Goal: Use online tool/utility: Utilize a website feature to perform a specific function

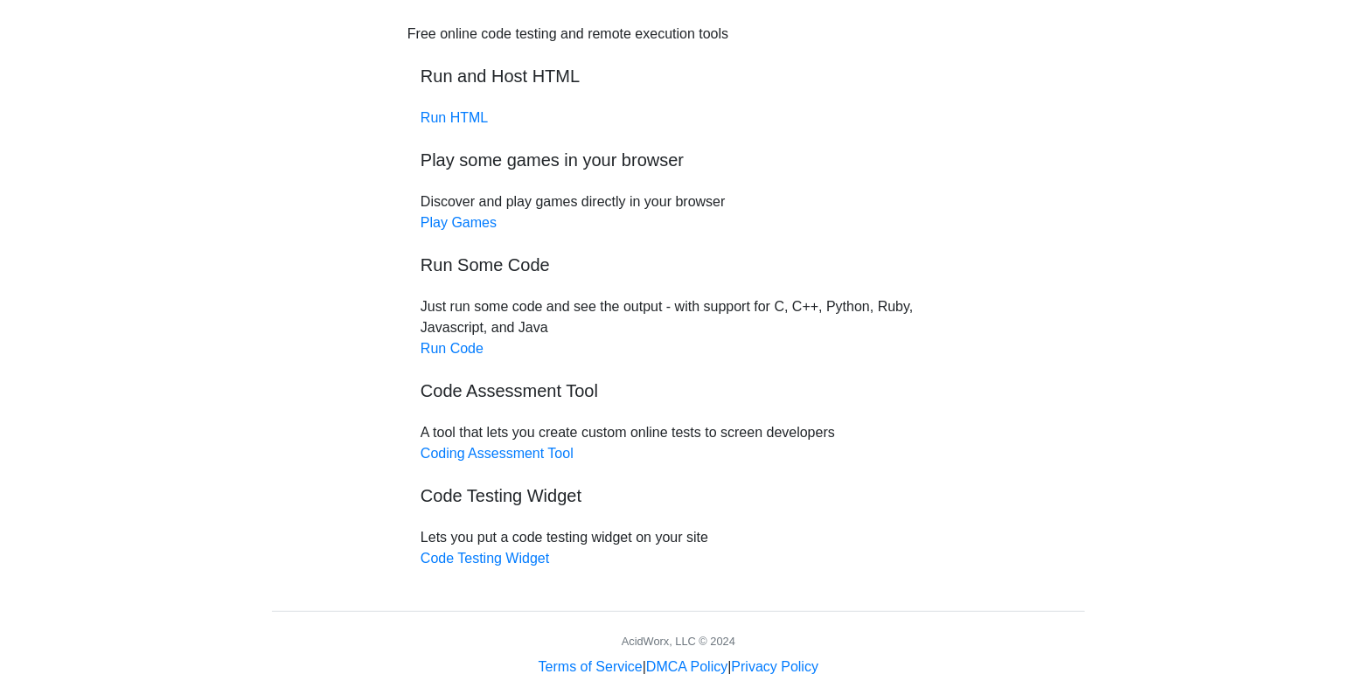
scroll to position [89, 0]
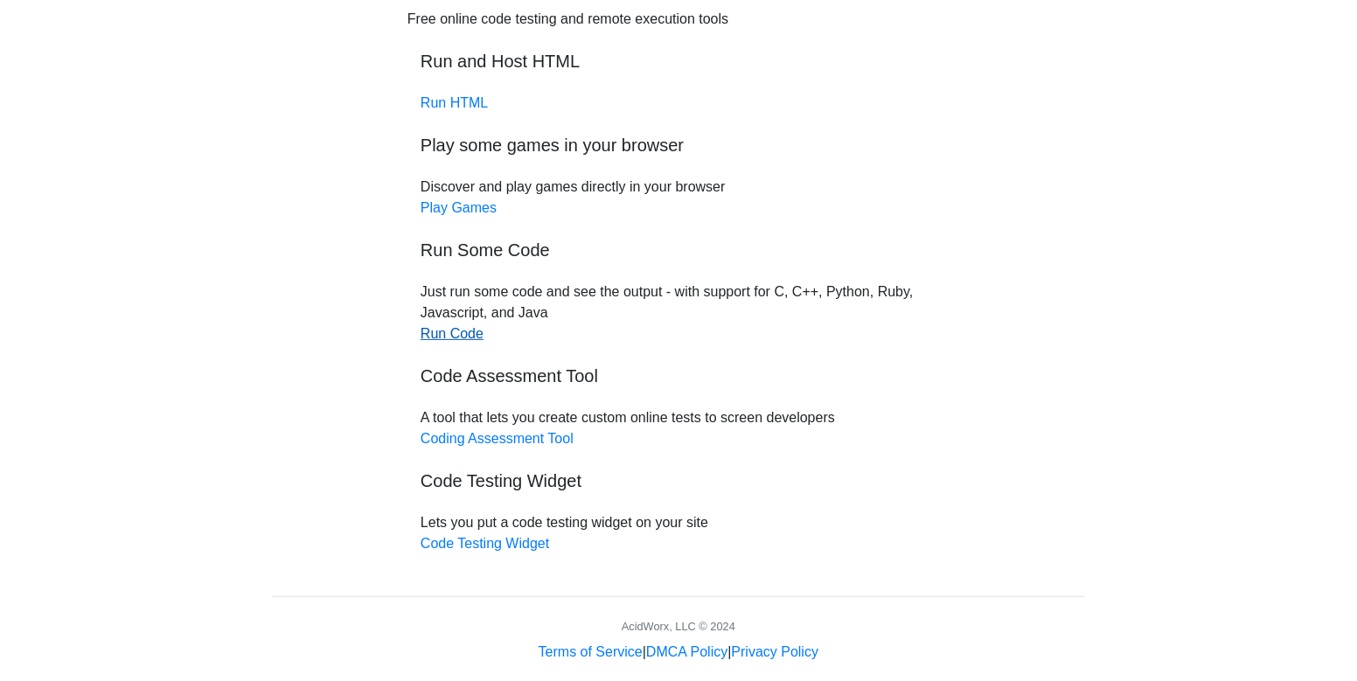
click at [446, 333] on link "Run Code" at bounding box center [451, 333] width 63 height 15
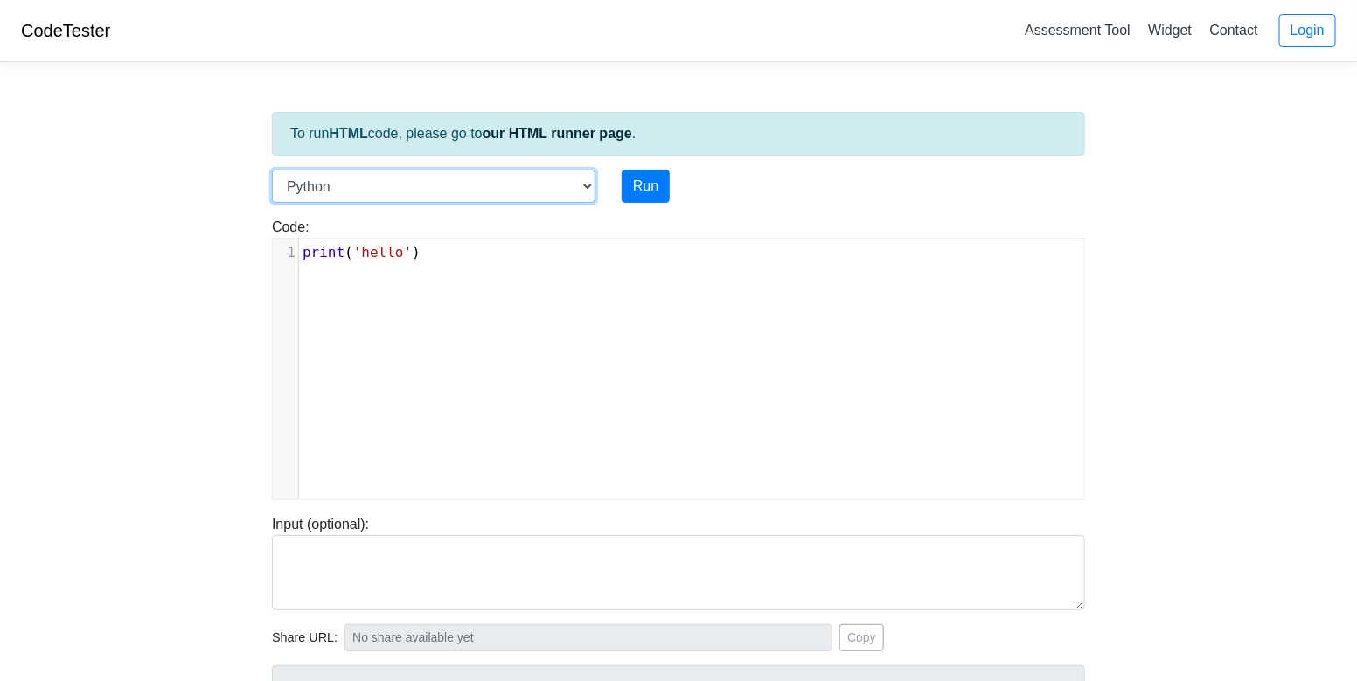
click at [480, 190] on select "C C++ Go Java Javascript Python Ruby" at bounding box center [433, 186] width 323 height 33
select select "java"
click at [272, 170] on select "C C++ Go Java Javascript Python Ruby" at bounding box center [433, 186] width 323 height 33
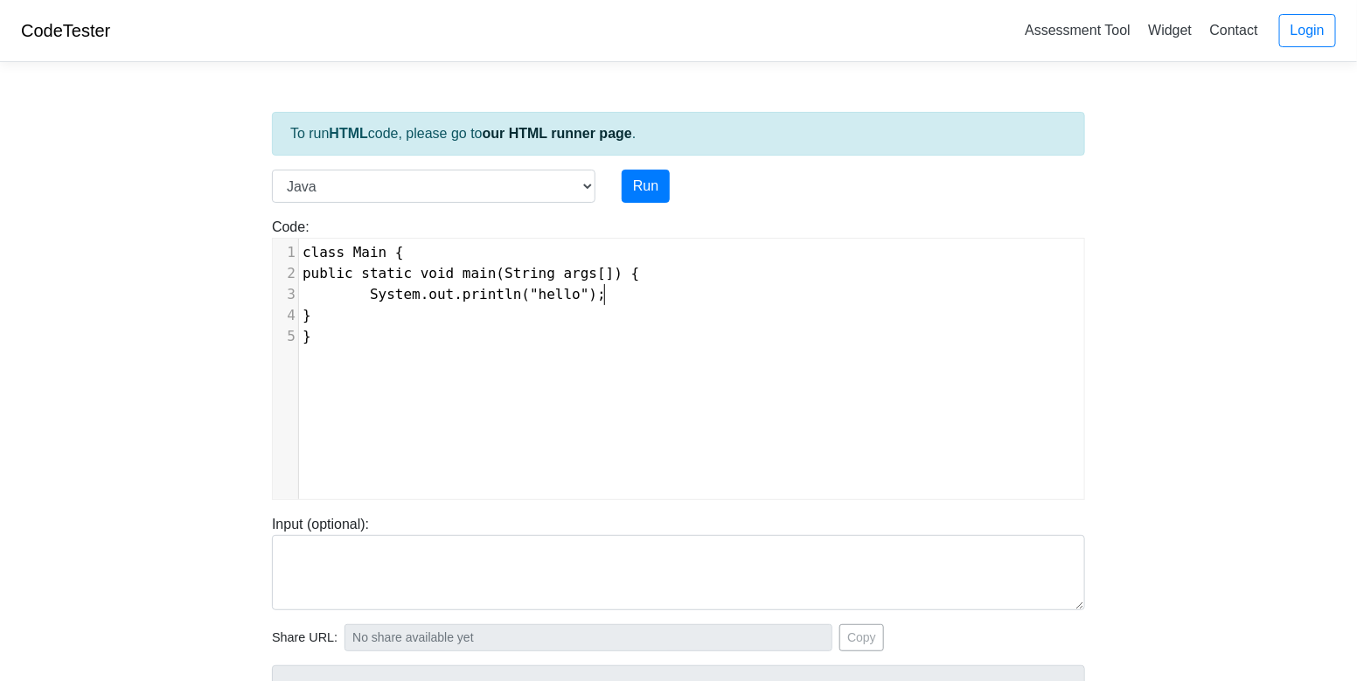
scroll to position [7, 0]
type textarea "System.out.println("hello");"
drag, startPoint x: 608, startPoint y: 295, endPoint x: 369, endPoint y: 300, distance: 238.7
click at [369, 300] on pre "System.out.println("hello");" at bounding box center [691, 294] width 785 height 21
type textarea "v"
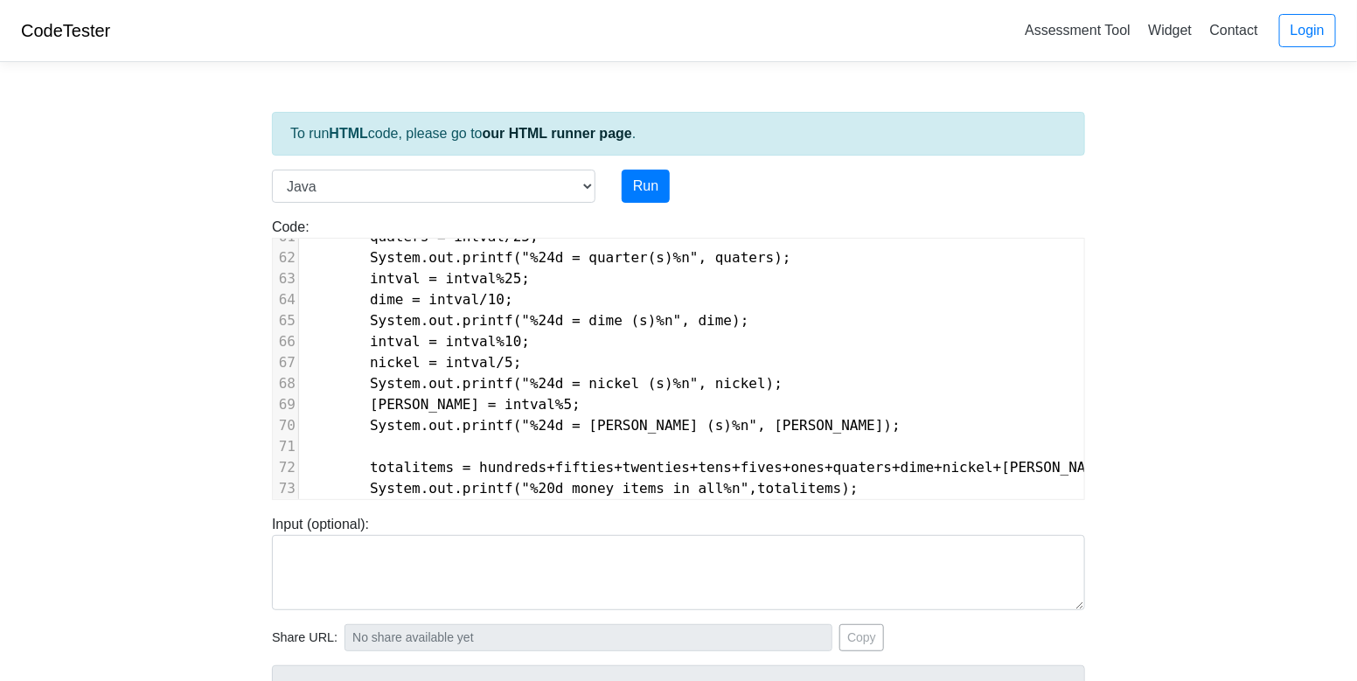
scroll to position [0, 0]
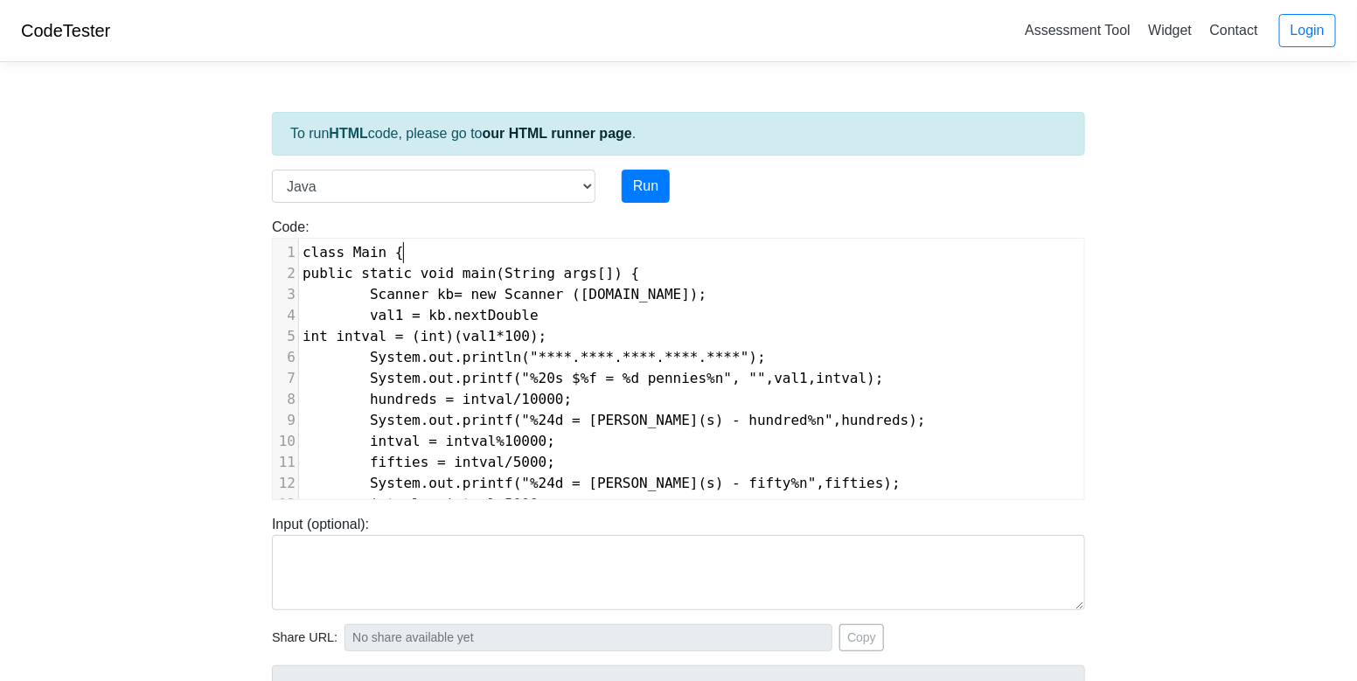
click at [413, 254] on pre "class Main {" at bounding box center [691, 252] width 785 height 21
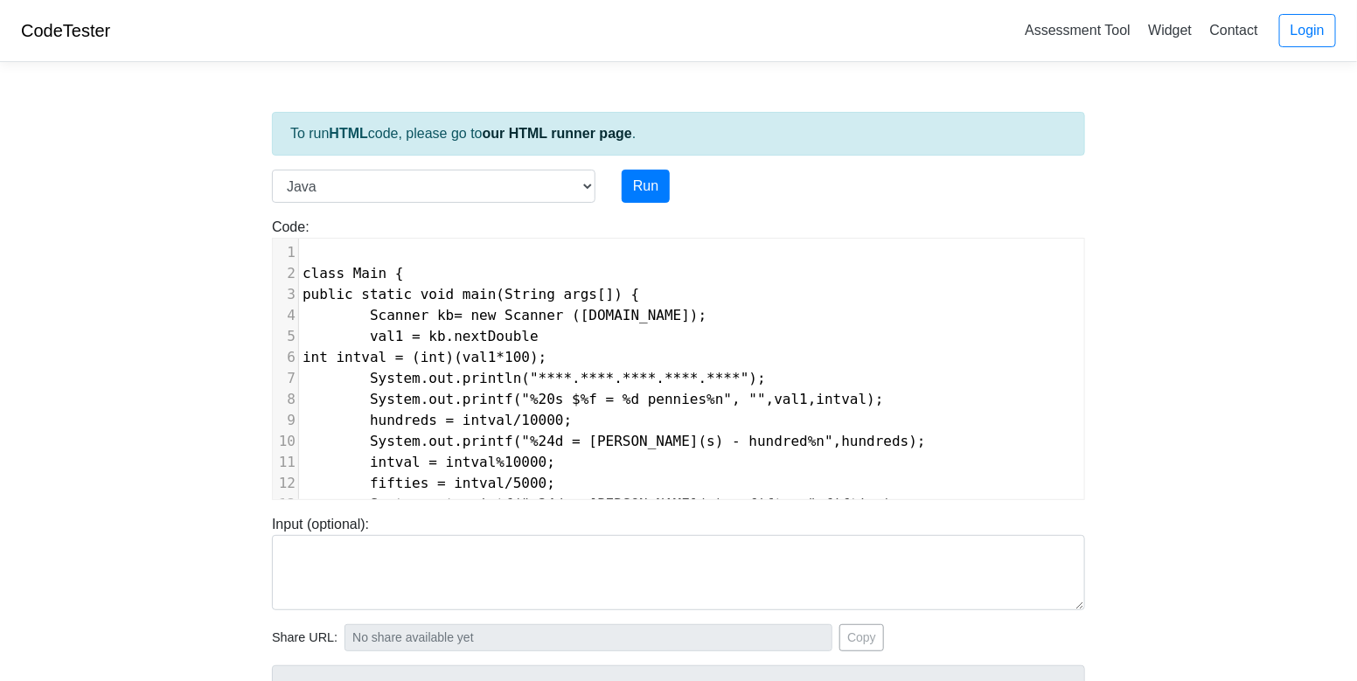
click at [309, 248] on pre "​" at bounding box center [691, 252] width 785 height 21
type textarea "import java.util.*;"
click at [638, 189] on button "Run" at bounding box center [645, 186] width 48 height 33
type input "[URL][DOMAIN_NAME]"
type textarea "Submission status: Compilation Error Compile Output: Main.java:5: error: ';' ex…"
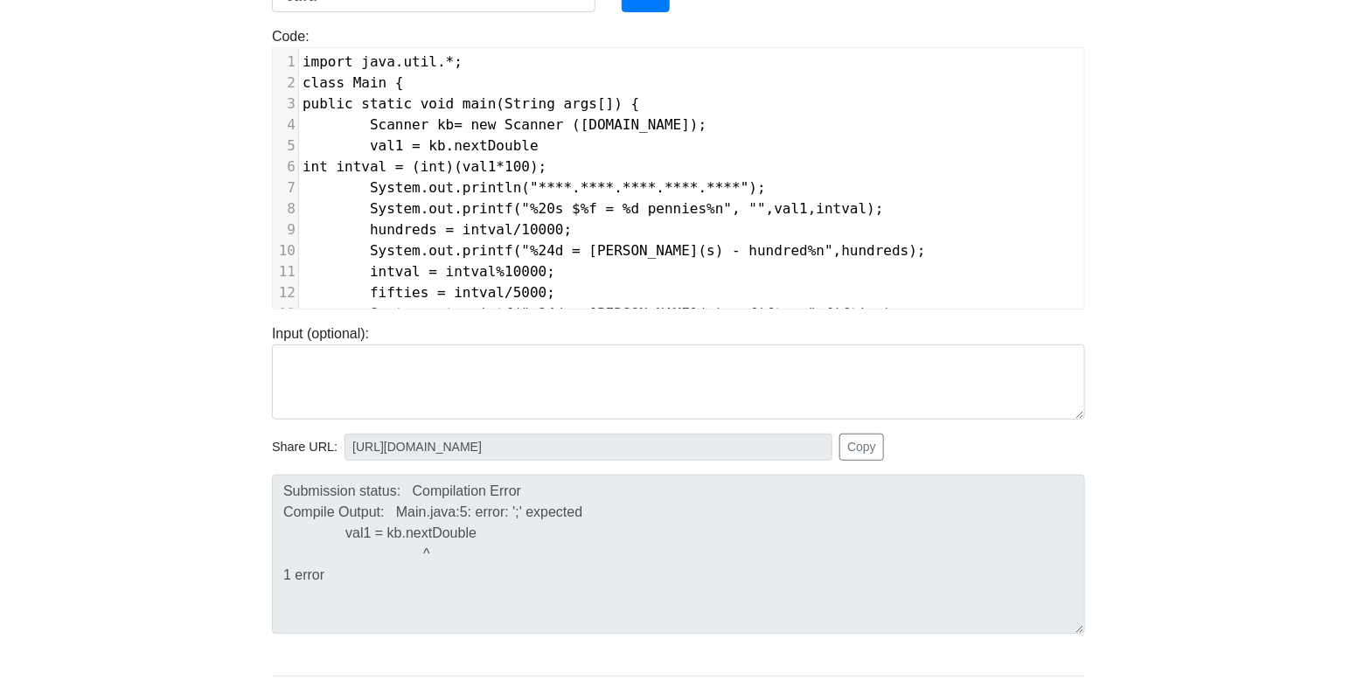
click at [549, 136] on pre "val1 = kb.nextDouble" at bounding box center [691, 145] width 785 height 21
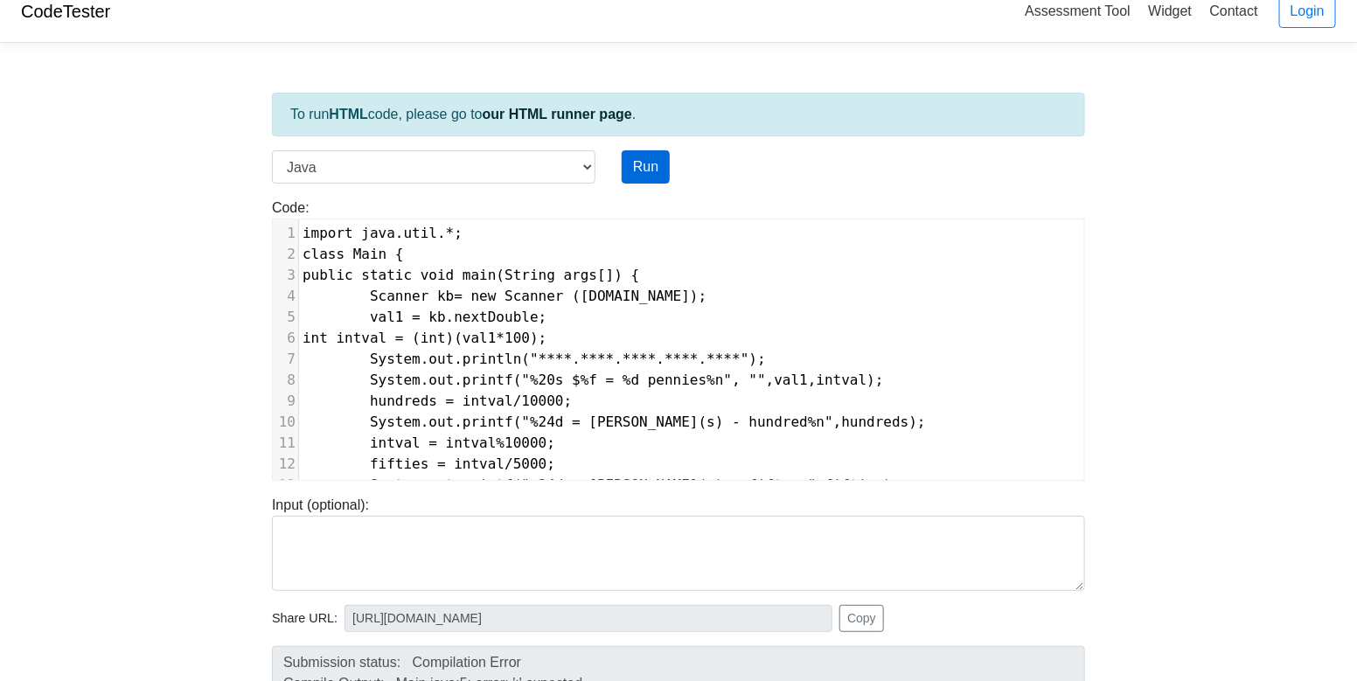
type textarea ";"
click at [650, 156] on button "Run" at bounding box center [645, 166] width 48 height 33
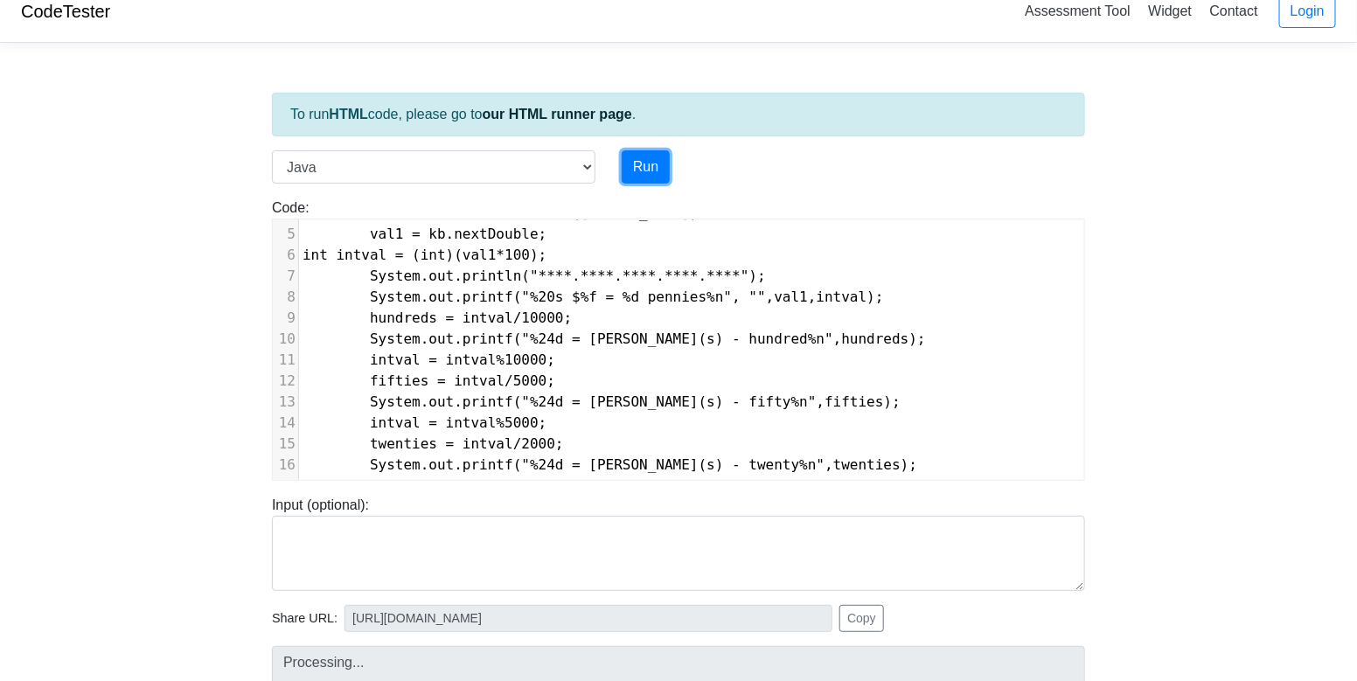
type input "[URL][DOMAIN_NAME]"
type textarea "Submission status: Compilation Error Compile Output: Main.java:5: error: cannot…"
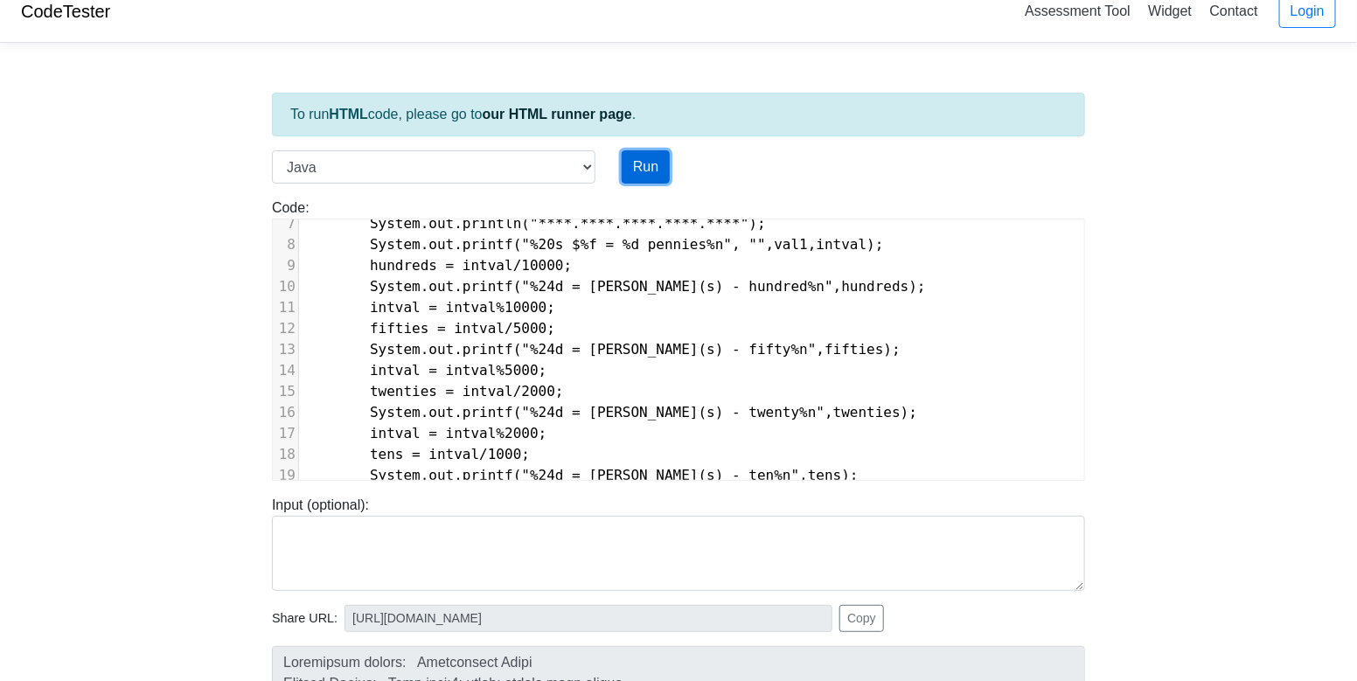
click at [636, 166] on button "Run" at bounding box center [645, 166] width 48 height 33
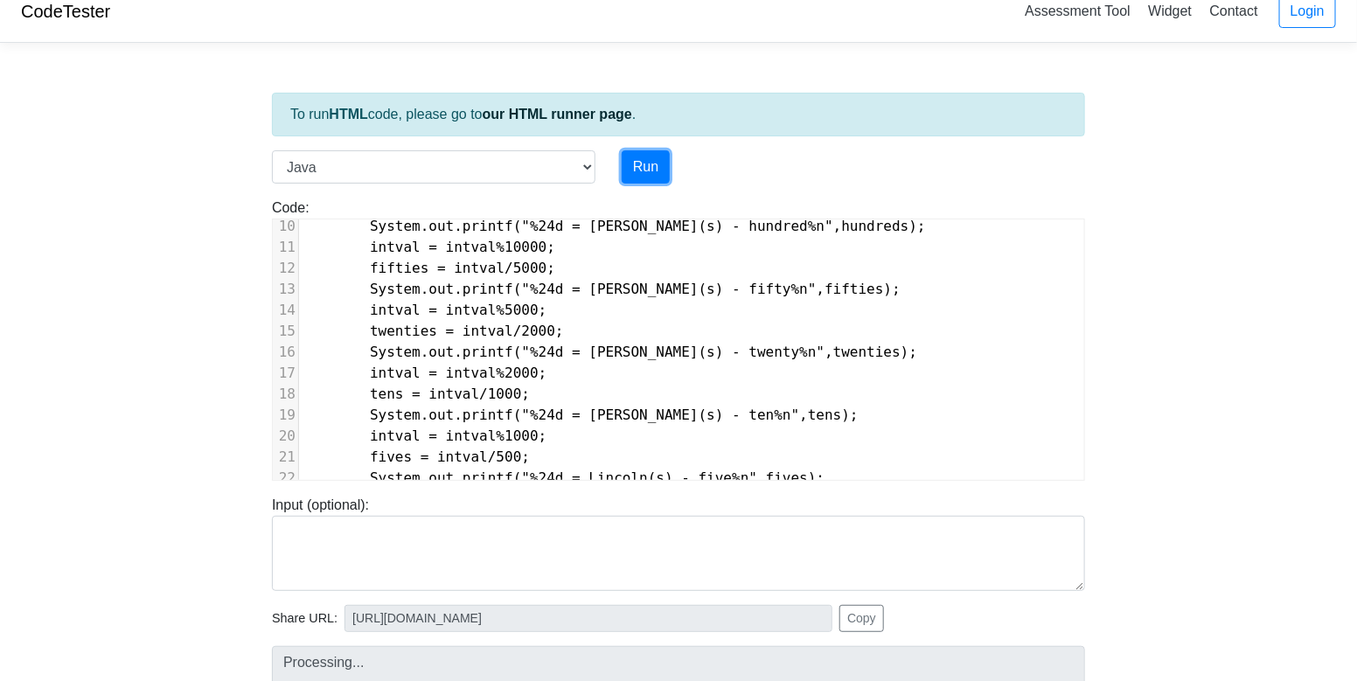
type input "[URL][DOMAIN_NAME]"
type textarea "Submission status: Compilation Error Compile Output: Main.java:5: error: cannot…"
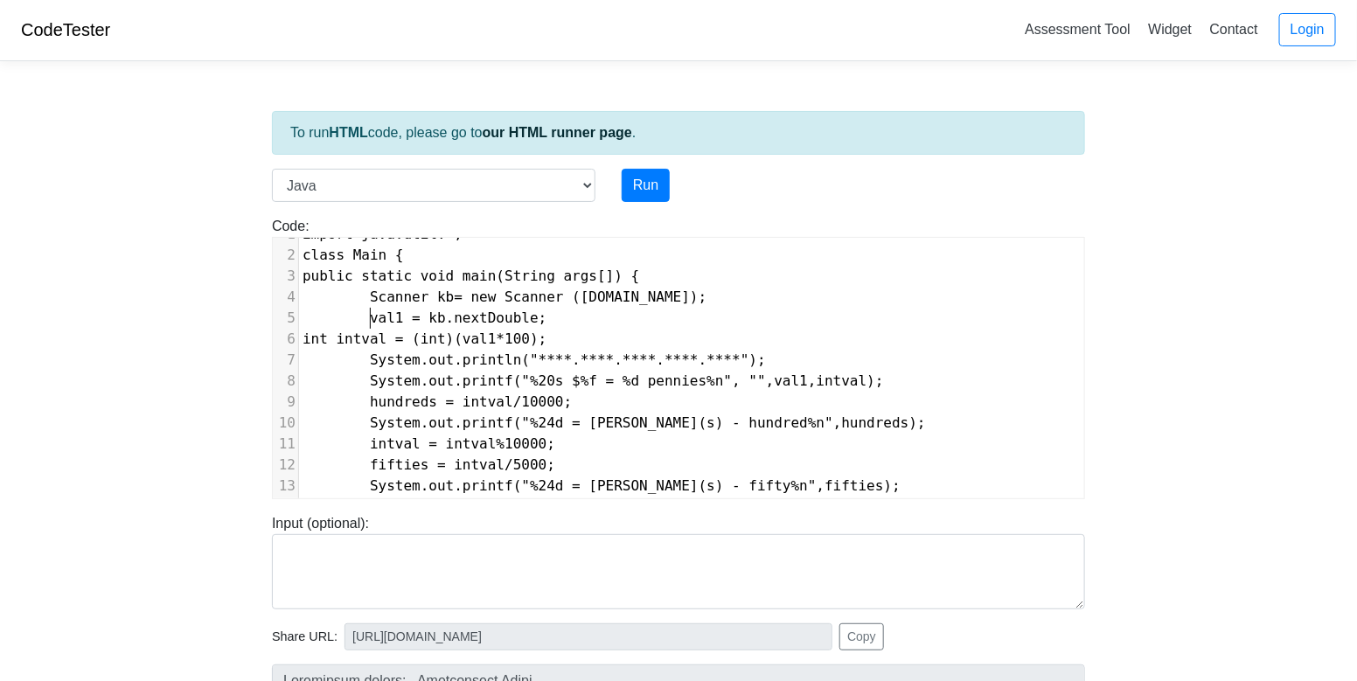
click at [370, 315] on span "val1 = kb.nextDouble;" at bounding box center [424, 317] width 244 height 17
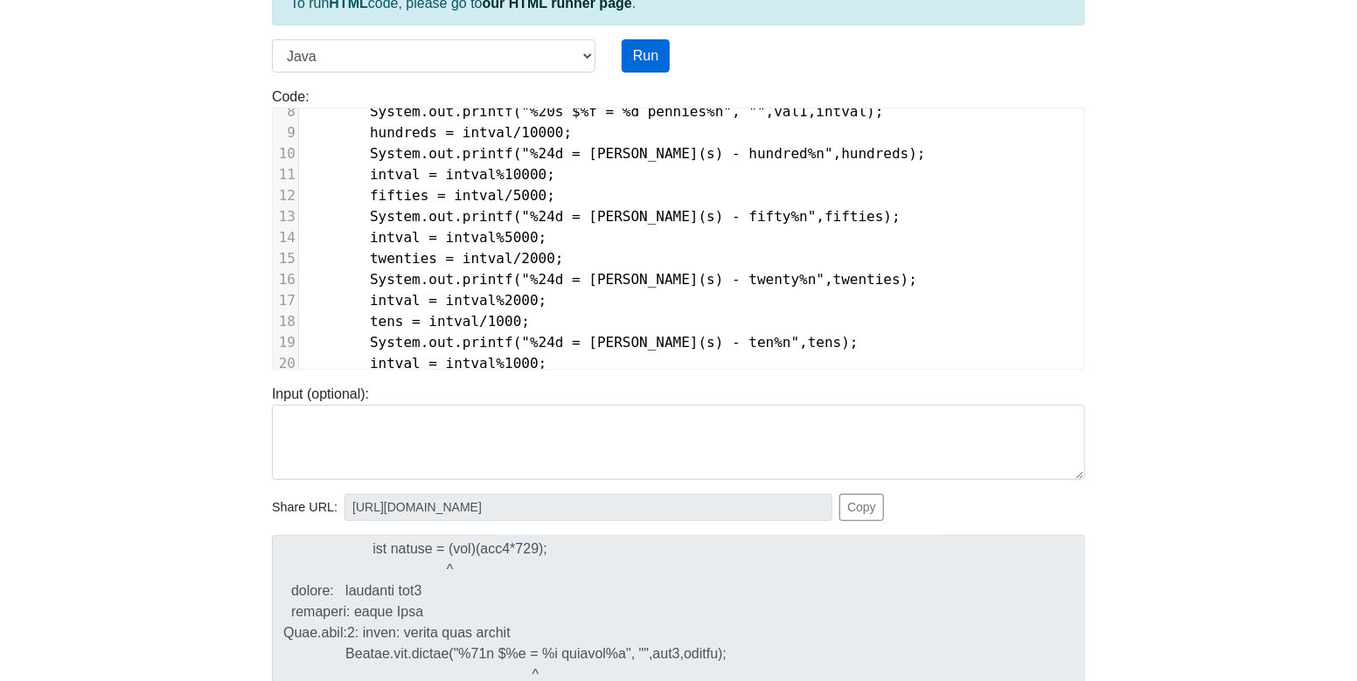
type textarea "double"
click at [642, 64] on button "Run" at bounding box center [645, 55] width 48 height 33
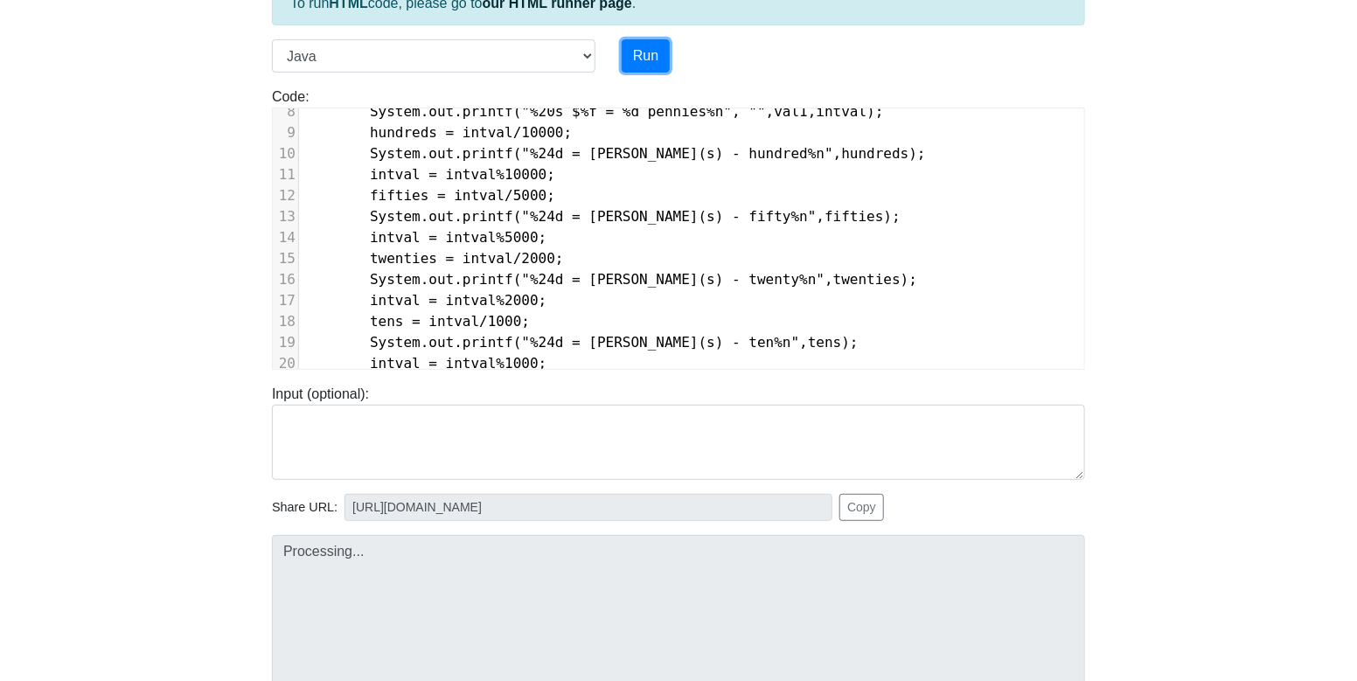
type input "[URL][DOMAIN_NAME]"
type textarea "Submission status: Compilation Error Compile Output: Main.java:5: error: cannot…"
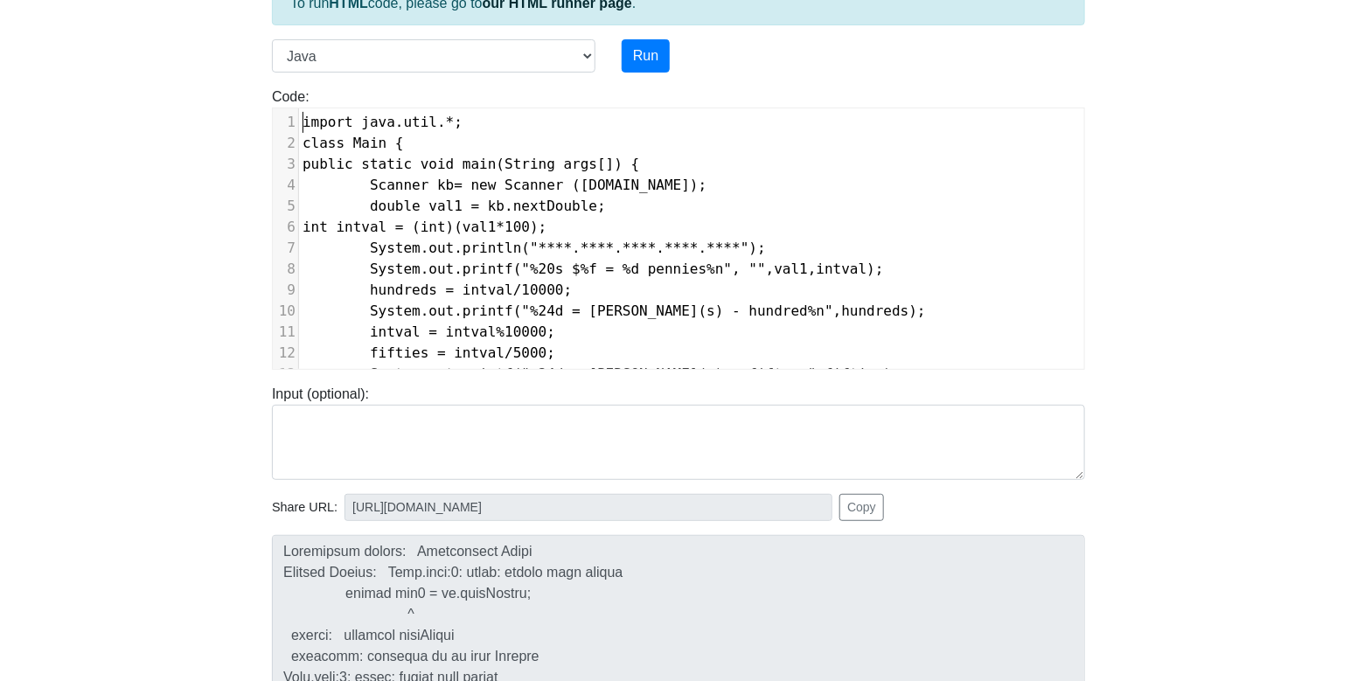
type textarea "im"
type textarea "import java.util.*;"
drag, startPoint x: 302, startPoint y: 117, endPoint x: 483, endPoint y: 124, distance: 181.1
click at [483, 124] on pre "import java.util.*;" at bounding box center [691, 122] width 785 height 21
click at [414, 147] on pre "class Main {" at bounding box center [691, 143] width 785 height 21
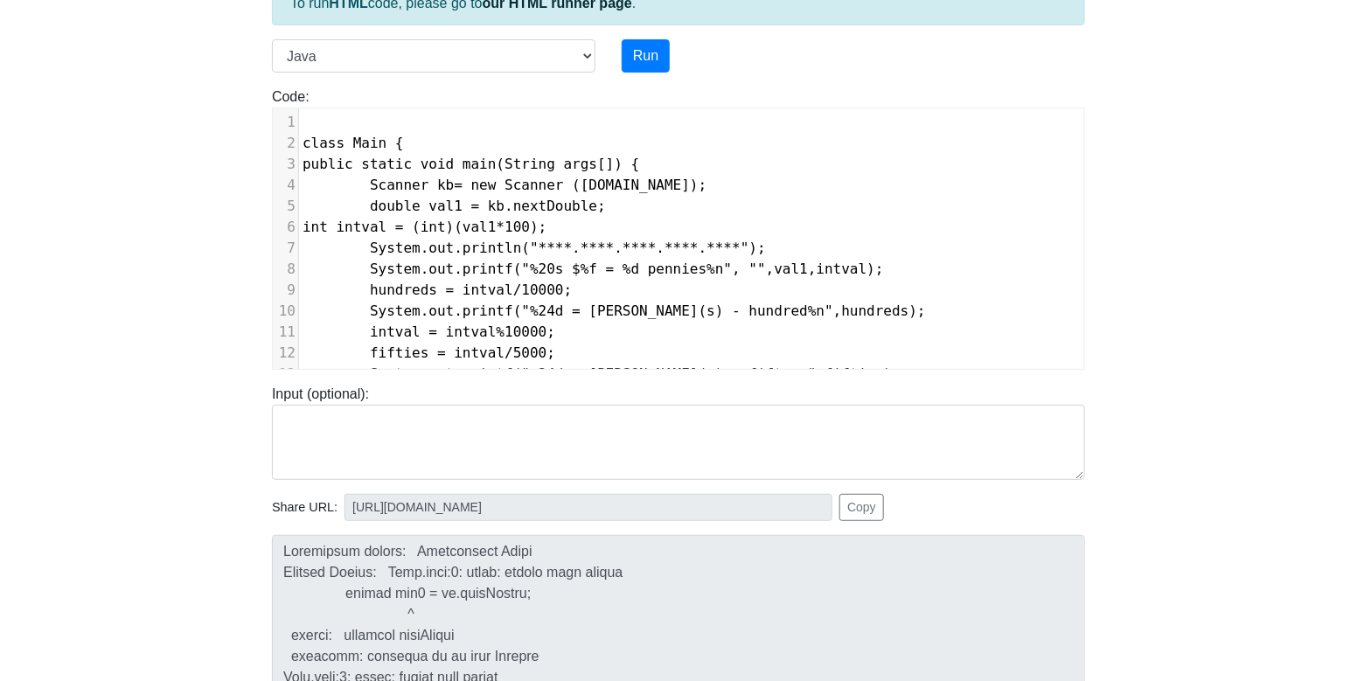
click at [329, 122] on pre "​" at bounding box center [691, 122] width 785 height 21
click at [304, 141] on span "class Main {" at bounding box center [352, 143] width 101 height 17
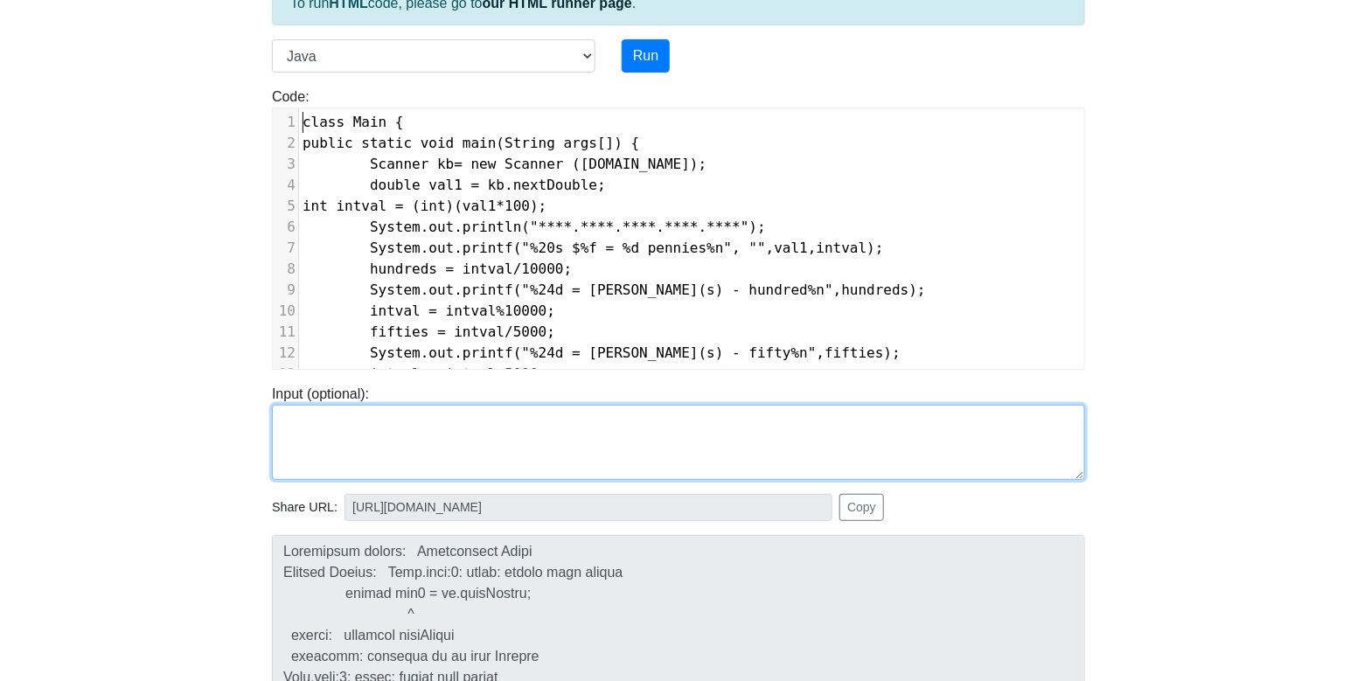
click at [405, 433] on textarea at bounding box center [678, 442] width 813 height 75
type textarea "388.97"
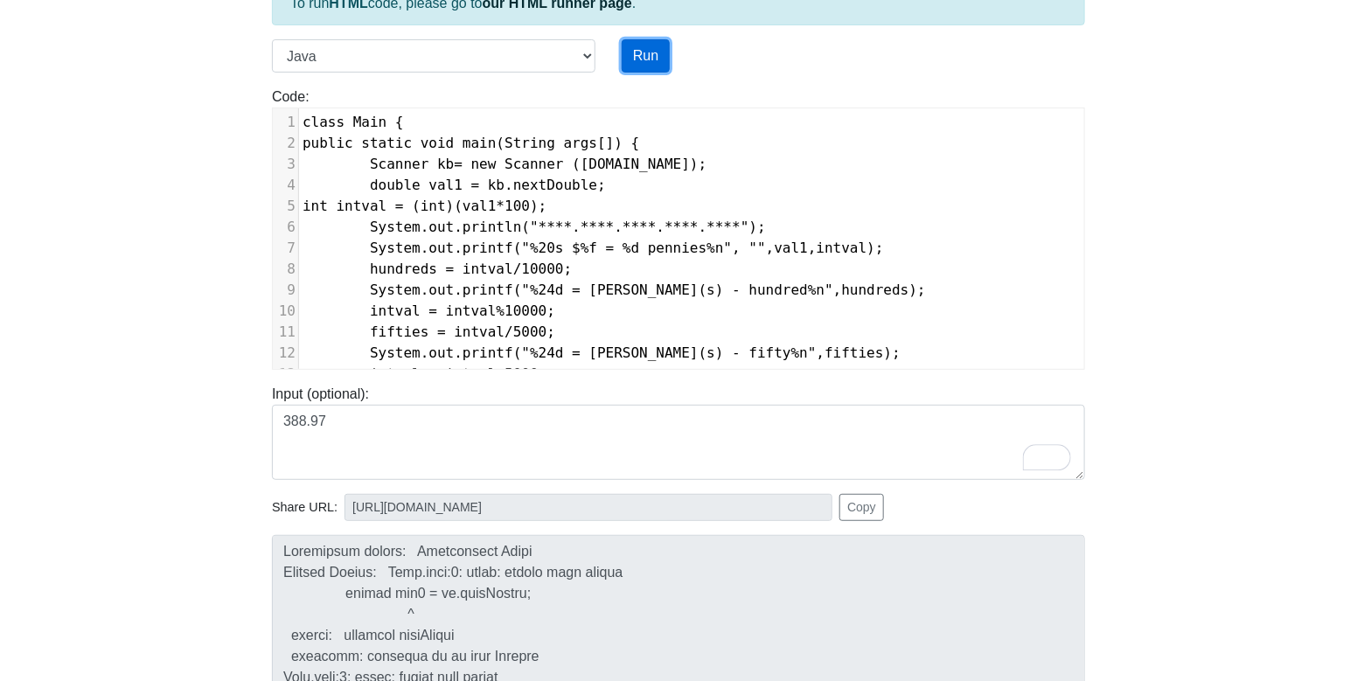
click at [632, 56] on button "Run" at bounding box center [645, 55] width 48 height 33
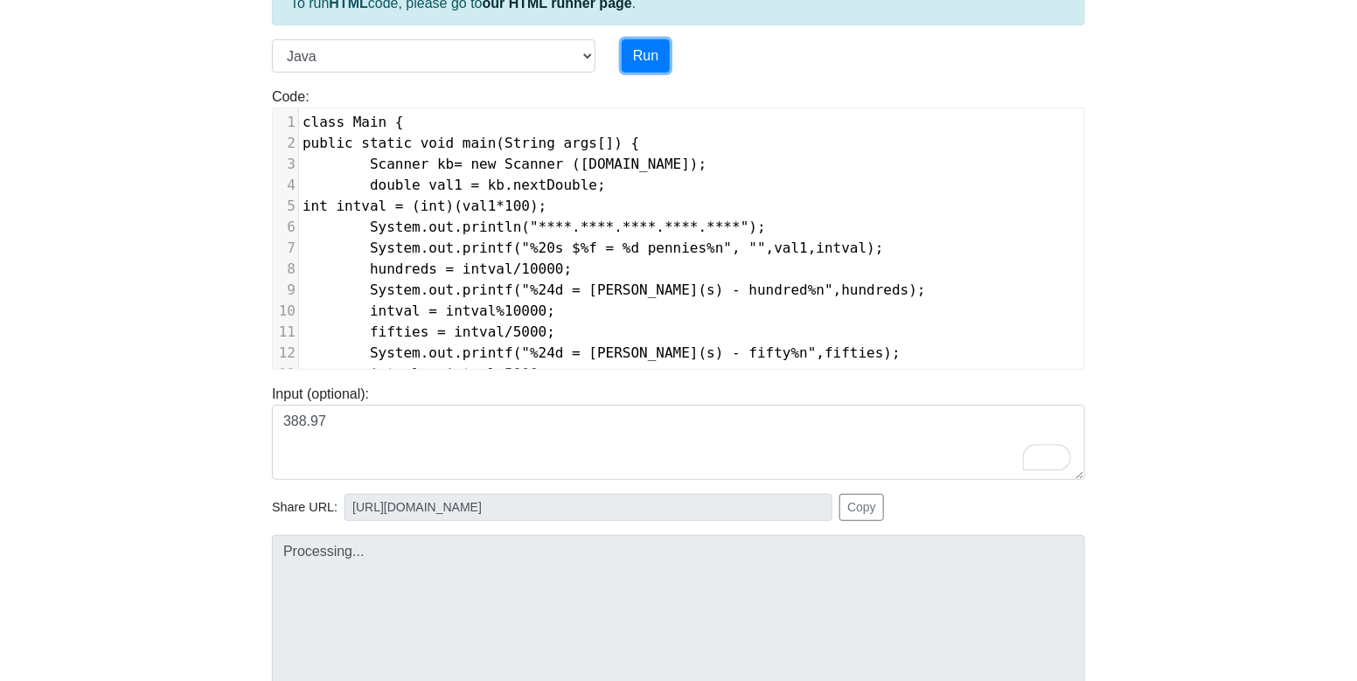
type input "[URL][DOMAIN_NAME]"
type textarea "Submission status: Compilation Error Compile Output: Main.java:3: error: cannot…"
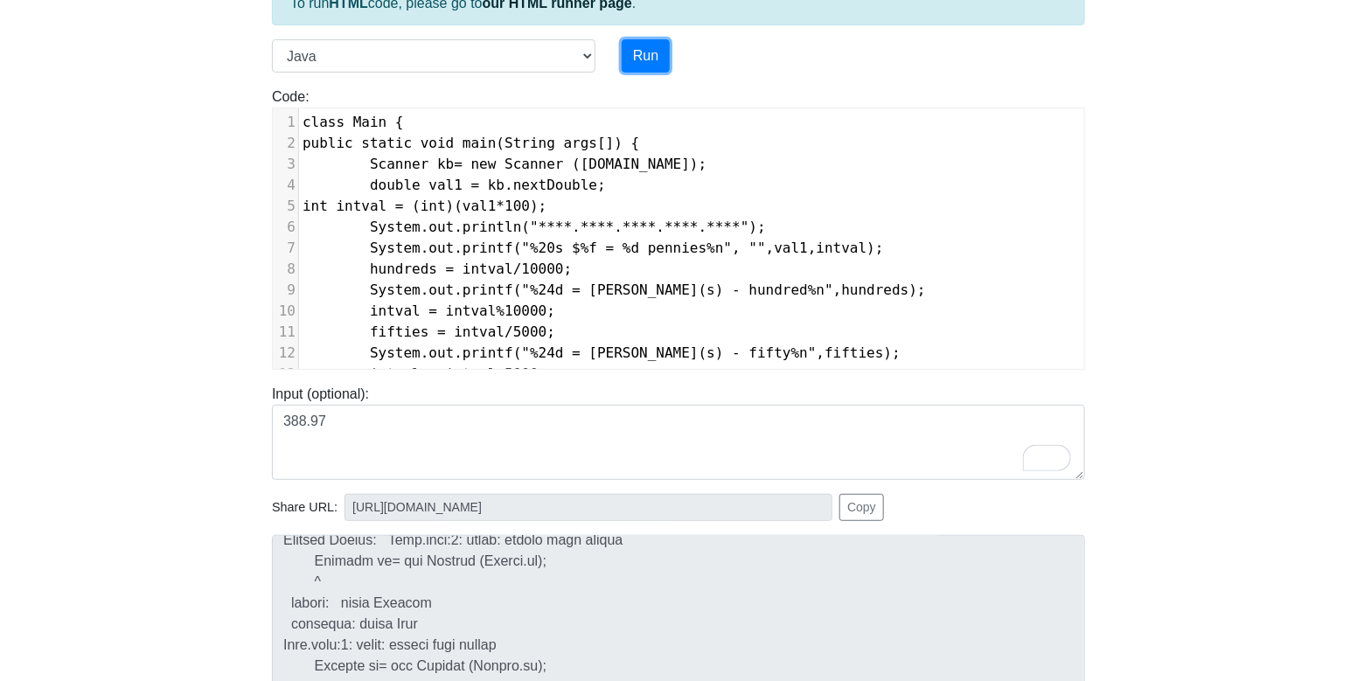
scroll to position [33, 0]
click at [301, 122] on pre "class Main {" at bounding box center [691, 122] width 785 height 21
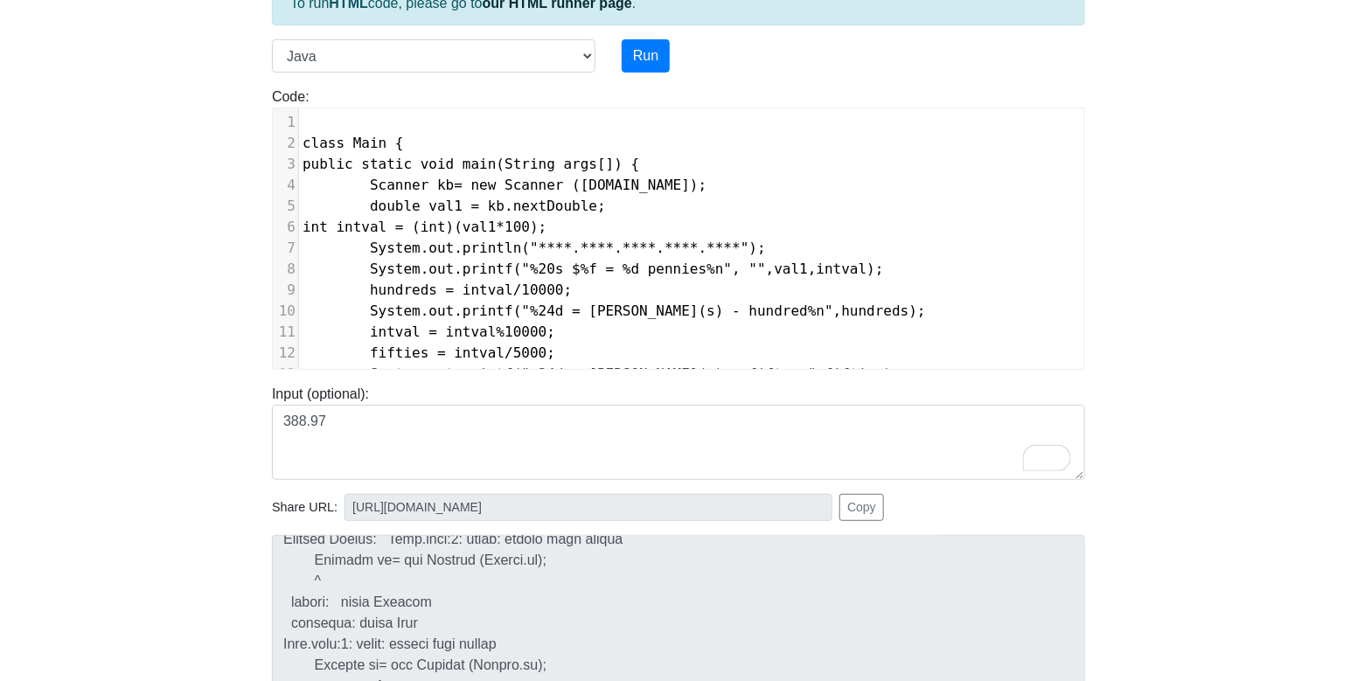
click at [313, 122] on pre "​" at bounding box center [691, 122] width 785 height 21
click at [642, 53] on button "Run" at bounding box center [645, 55] width 48 height 33
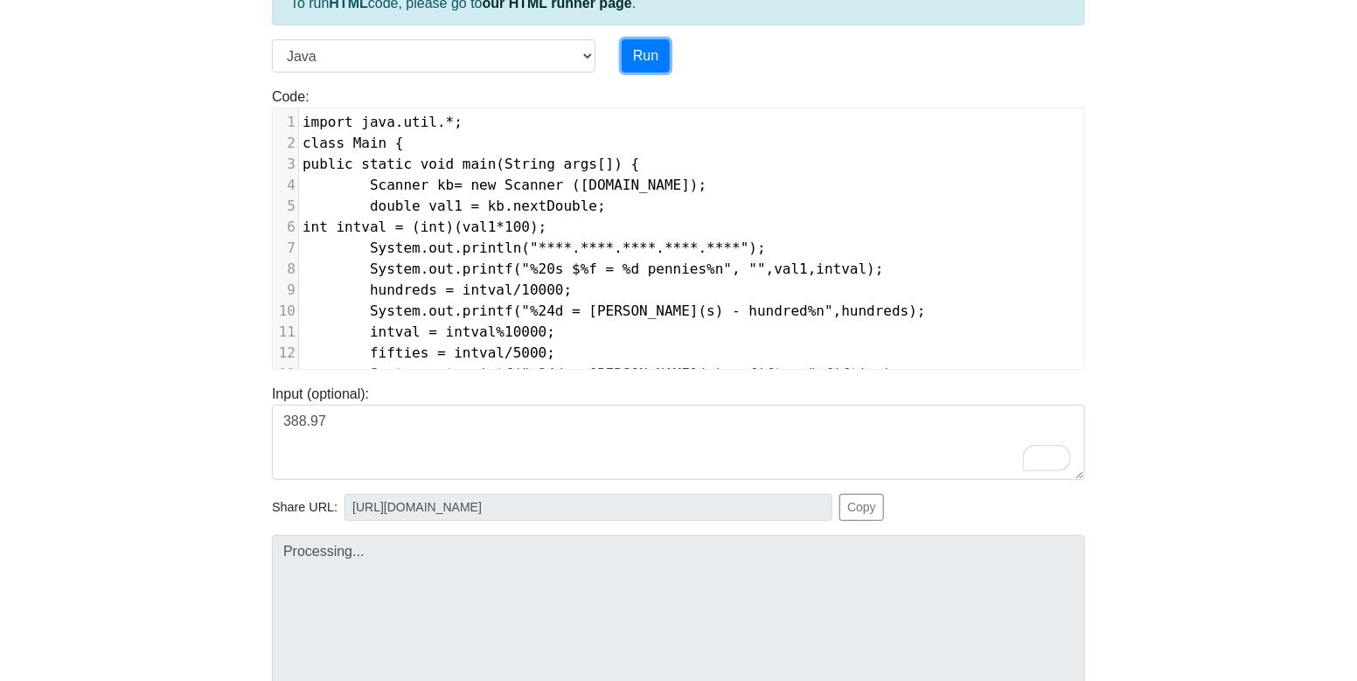
type input "[URL][DOMAIN_NAME]"
type textarea "Submission status: Compilation Error Compile Output: Main.java:5: error: cannot…"
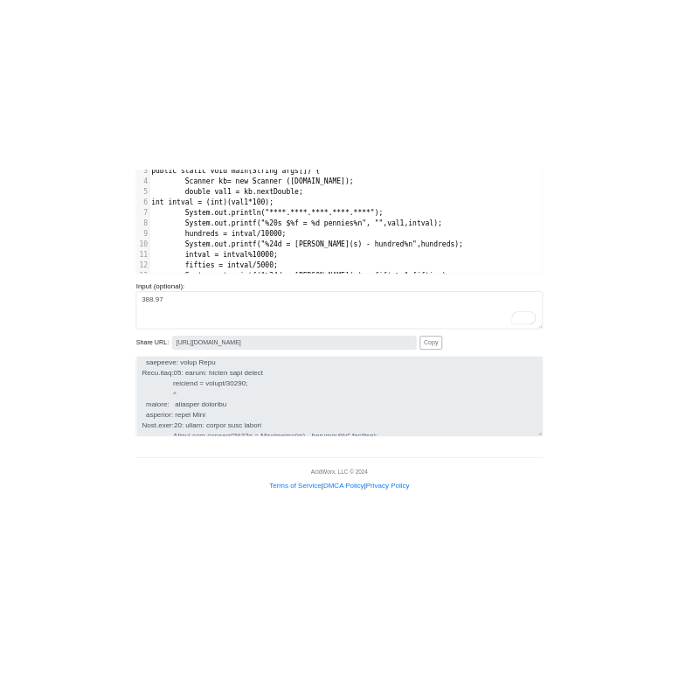
scroll to position [0, 0]
